Goal: Check status

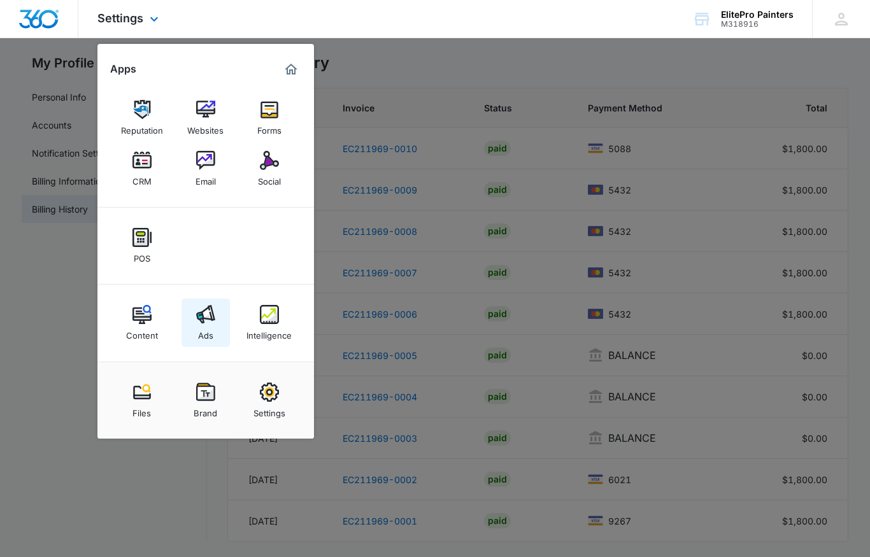
click at [204, 324] on img at bounding box center [205, 314] width 19 height 19
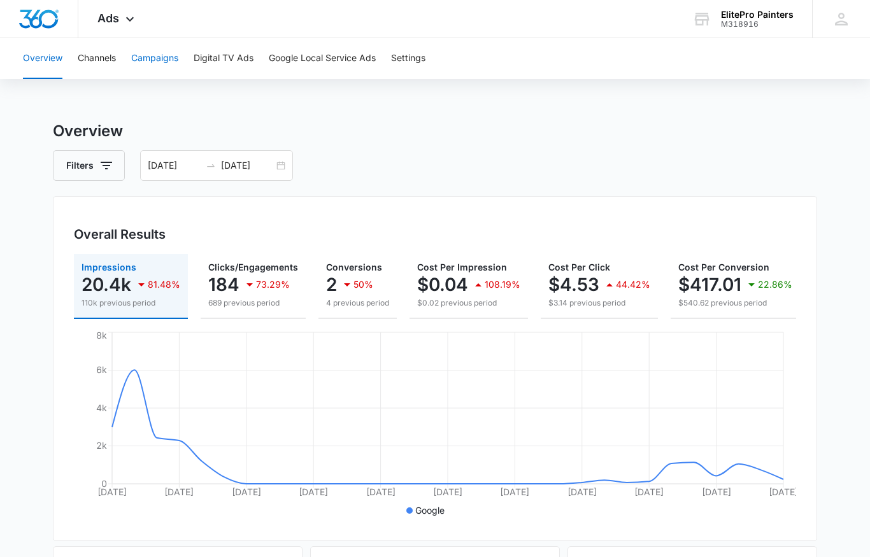
click at [154, 55] on button "Campaigns" at bounding box center [154, 58] width 47 height 41
click at [327, 61] on button "Google Local Service Ads" at bounding box center [322, 58] width 107 height 41
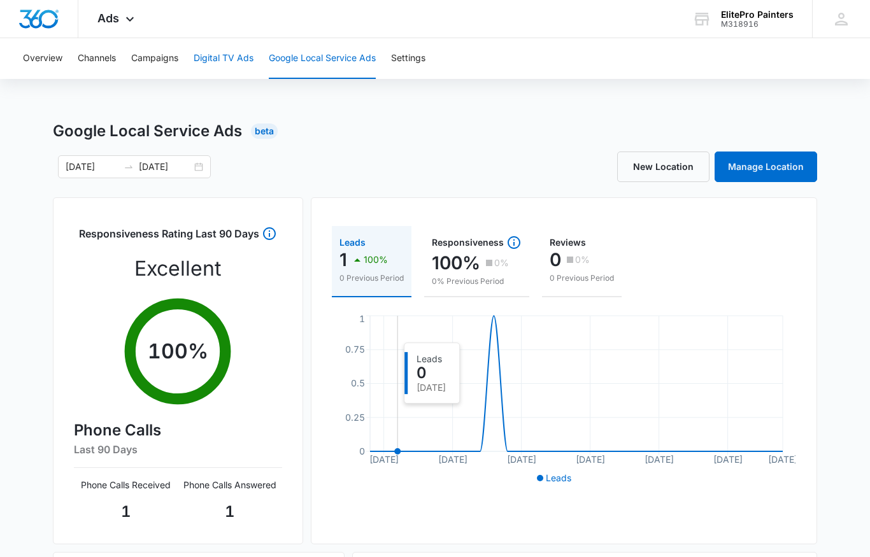
click at [220, 70] on button "Digital TV Ads" at bounding box center [224, 58] width 60 height 41
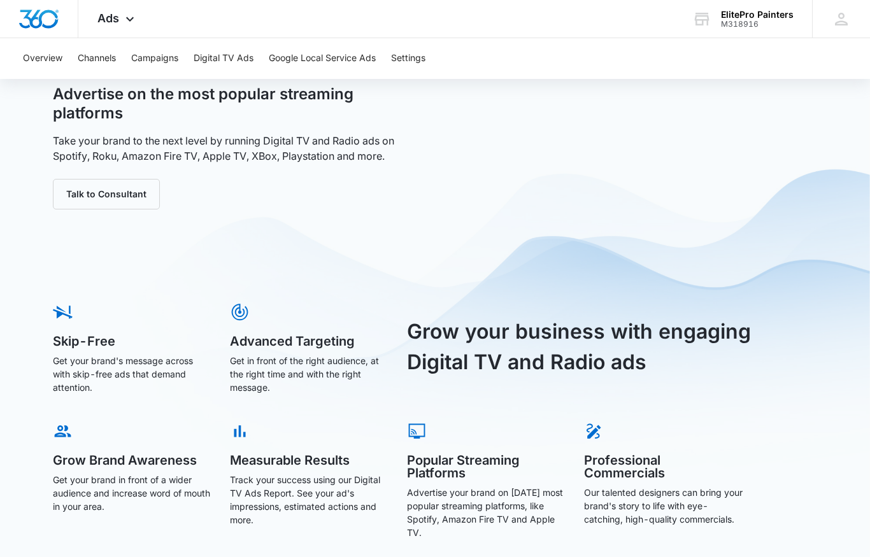
scroll to position [90, 0]
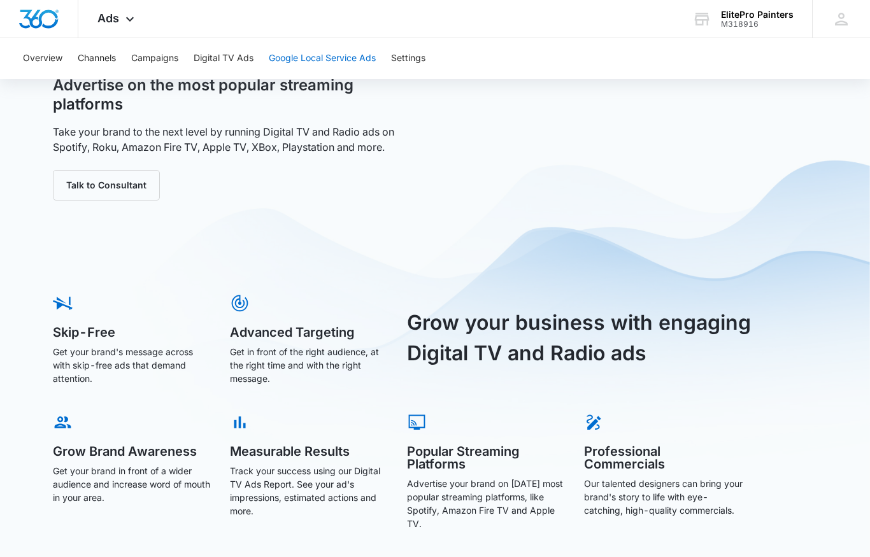
click at [328, 62] on button "Google Local Service Ads" at bounding box center [322, 58] width 107 height 41
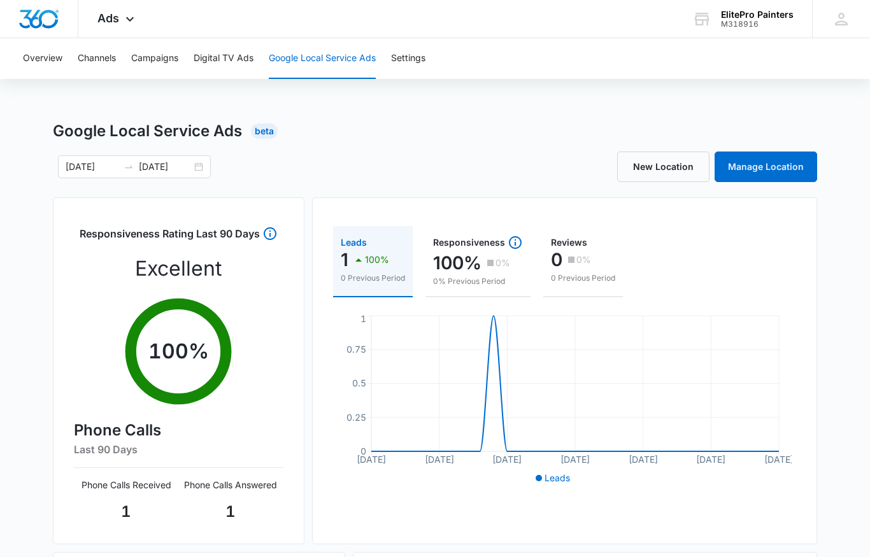
click at [301, 56] on button "Google Local Service Ads" at bounding box center [322, 58] width 107 height 41
click at [210, 62] on button "Digital TV Ads" at bounding box center [224, 58] width 60 height 41
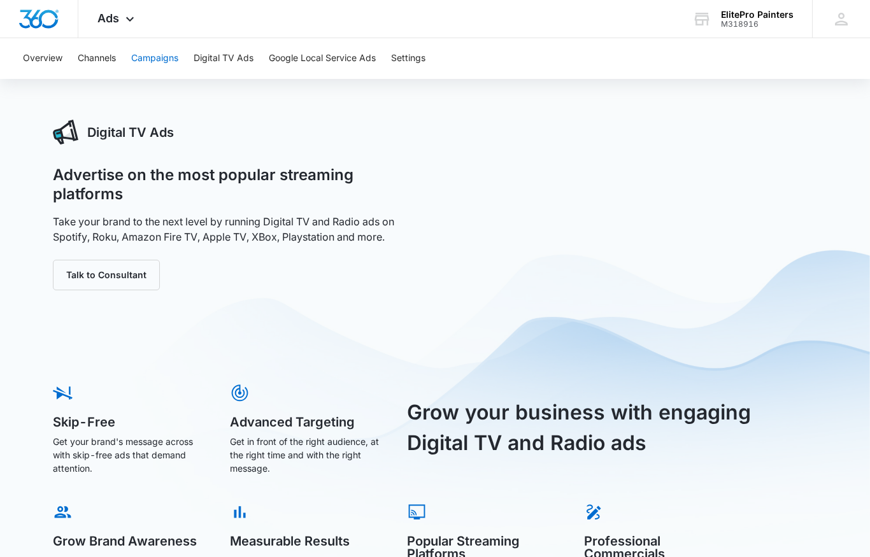
click at [163, 56] on button "Campaigns" at bounding box center [154, 58] width 47 height 41
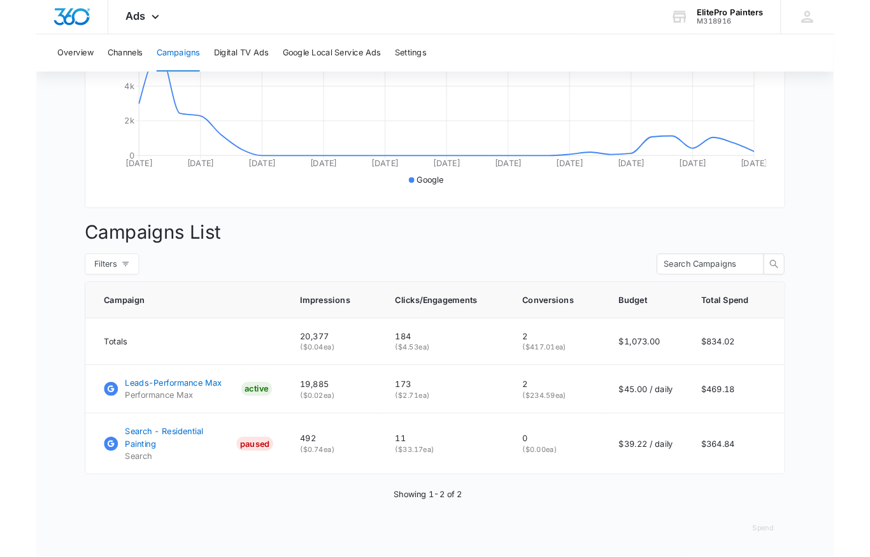
scroll to position [364, 0]
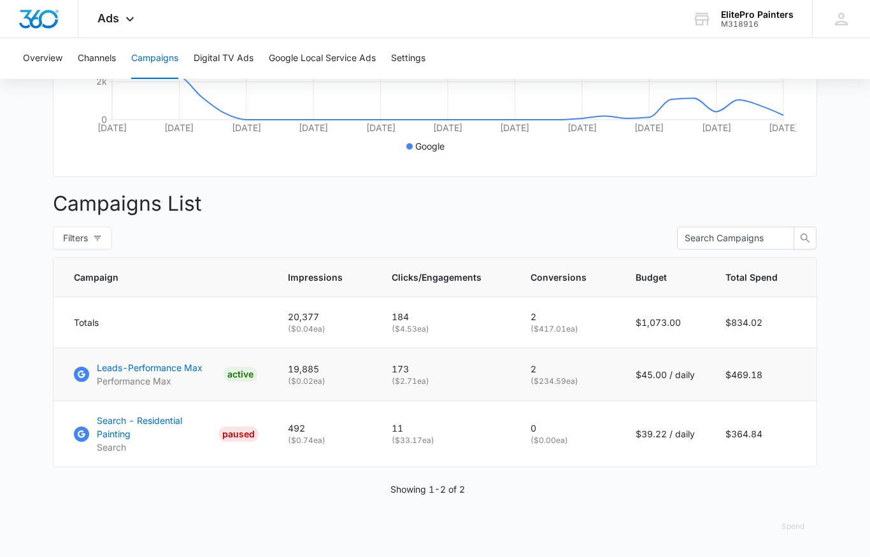
click at [145, 378] on p "Performance Max" at bounding box center [150, 381] width 106 height 13
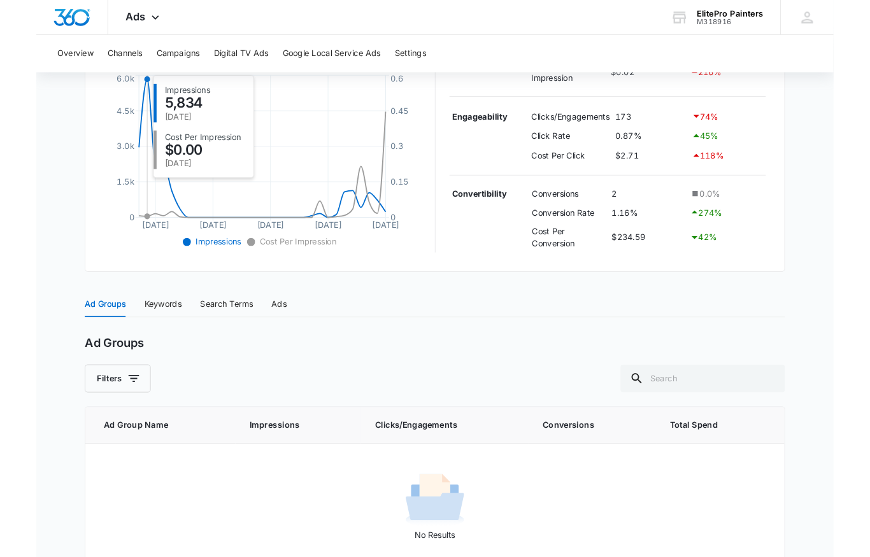
scroll to position [317, 0]
